Goal: Task Accomplishment & Management: Manage account settings

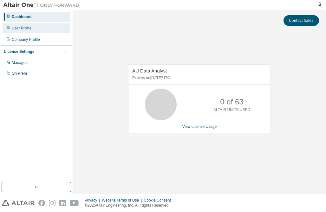
click at [33, 26] on div "User Profile" at bounding box center [36, 28] width 67 height 10
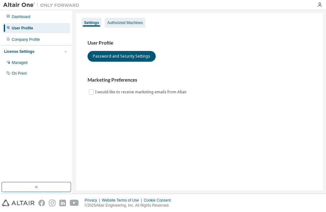
click at [131, 21] on div "Authorized Machines" at bounding box center [124, 22] width 35 height 5
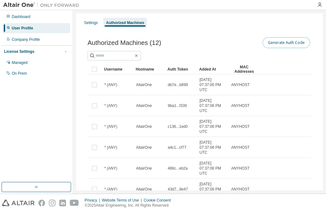
click at [285, 41] on button "Generate Auth Code" at bounding box center [286, 42] width 48 height 11
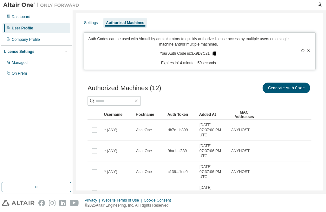
click at [213, 55] on icon at bounding box center [214, 54] width 3 height 4
